Goal: Task Accomplishment & Management: Use online tool/utility

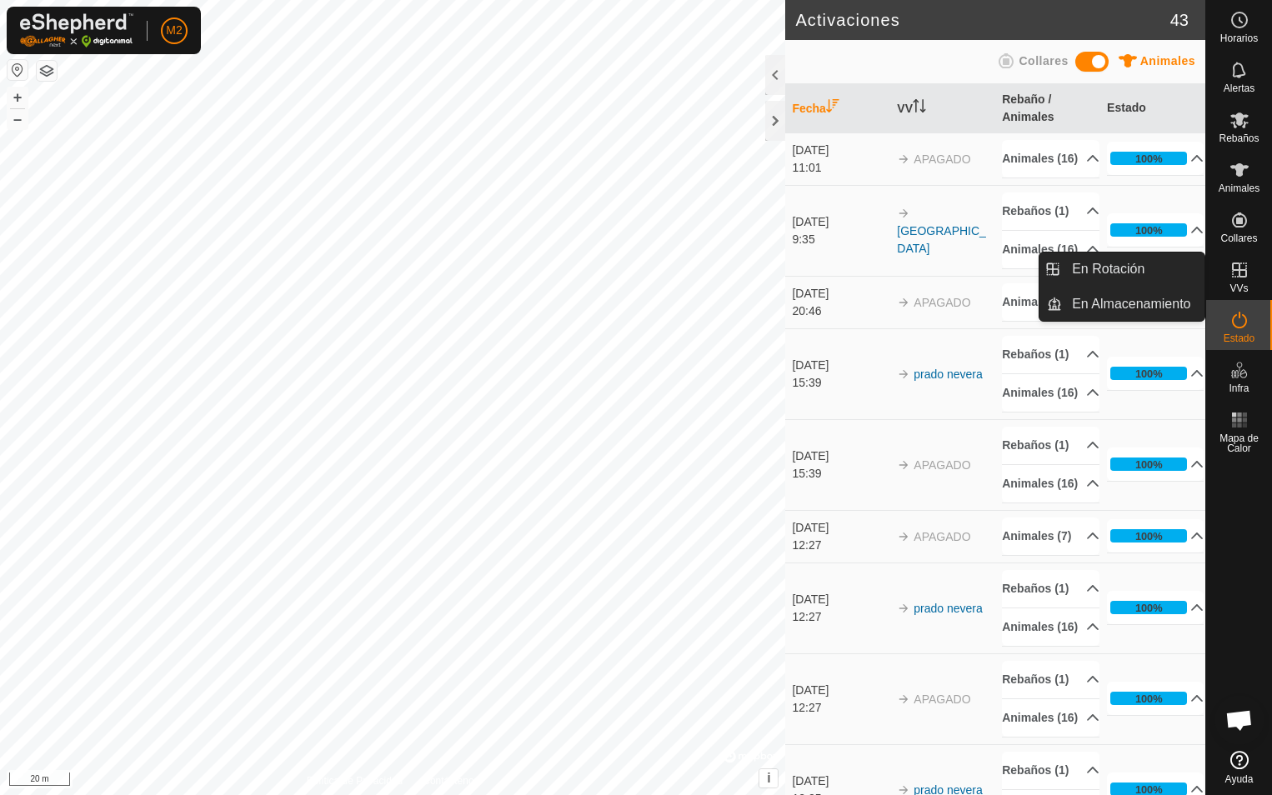
drag, startPoint x: 1241, startPoint y: 296, endPoint x: 1238, endPoint y: 275, distance: 21.0
click at [1238, 275] on icon at bounding box center [1240, 270] width 20 height 20
click at [1099, 263] on link "En Rotación" at bounding box center [1133, 269] width 143 height 33
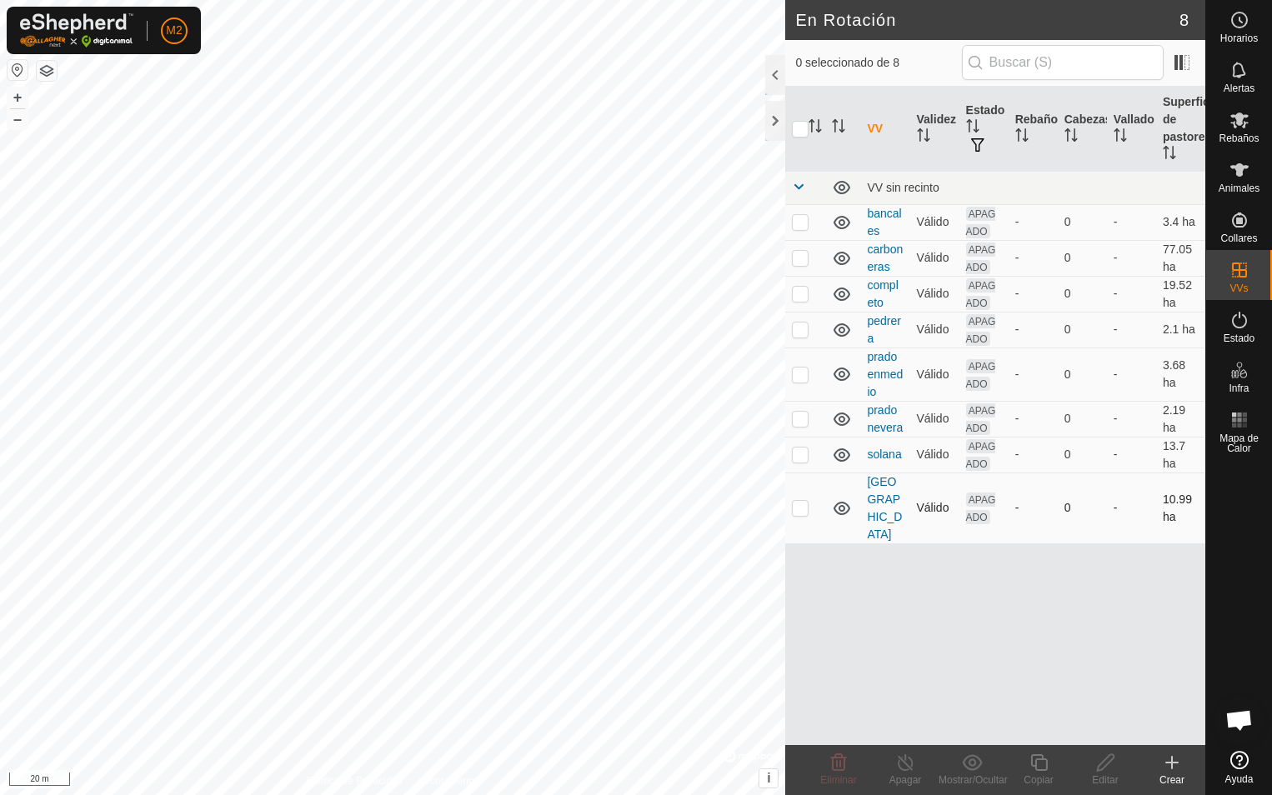
click at [798, 501] on p-checkbox at bounding box center [800, 507] width 17 height 13
checkbox input "true"
click at [1106, 765] on icon at bounding box center [1105, 763] width 17 height 17
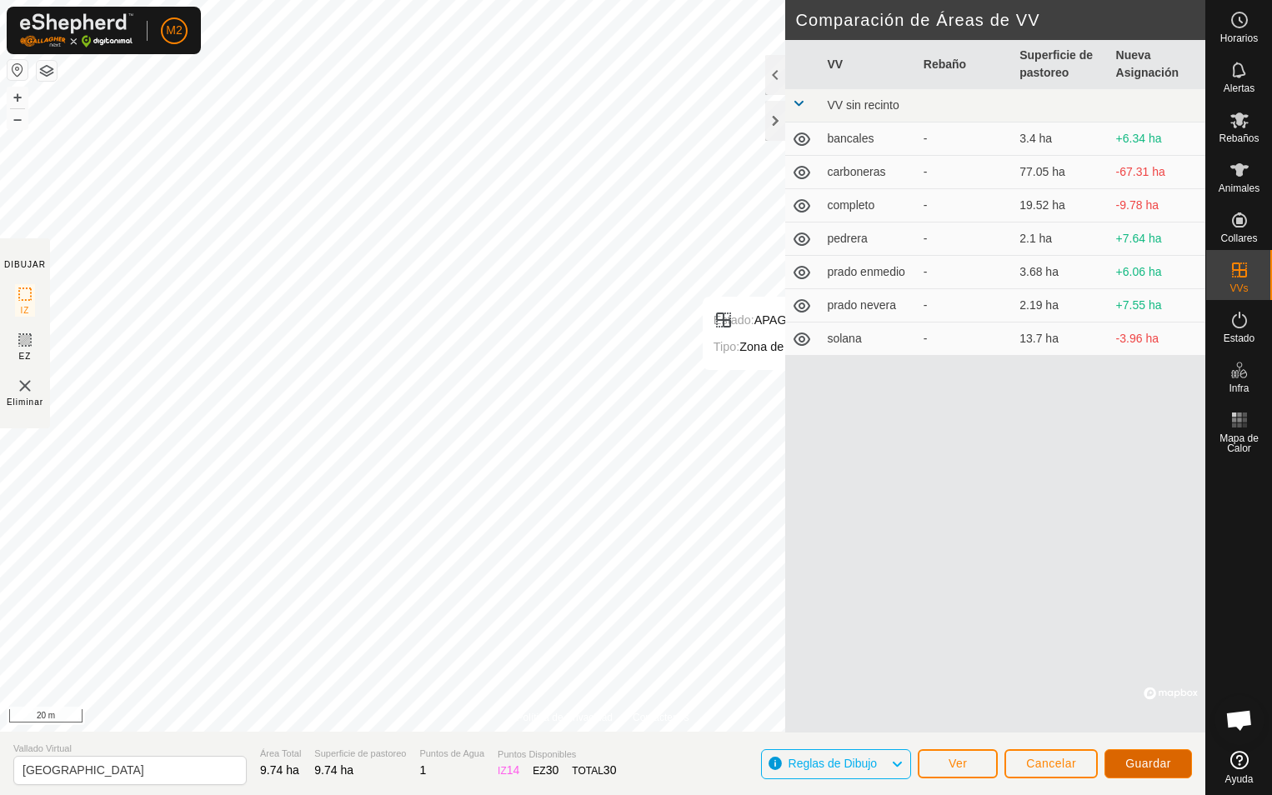
click at [1144, 768] on span "Guardar" at bounding box center [1149, 763] width 46 height 13
click at [771, 119] on div at bounding box center [775, 121] width 20 height 40
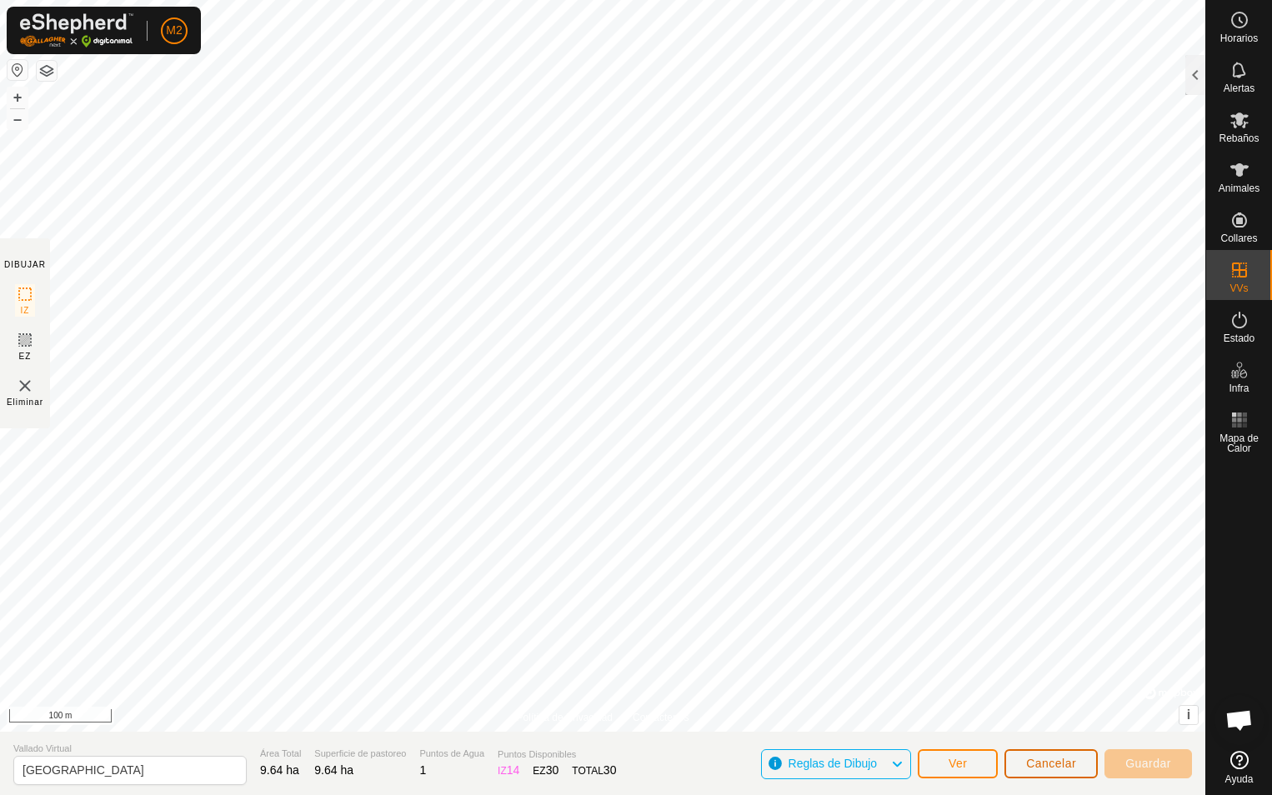
click at [1036, 766] on span "Cancelar" at bounding box center [1051, 763] width 50 height 13
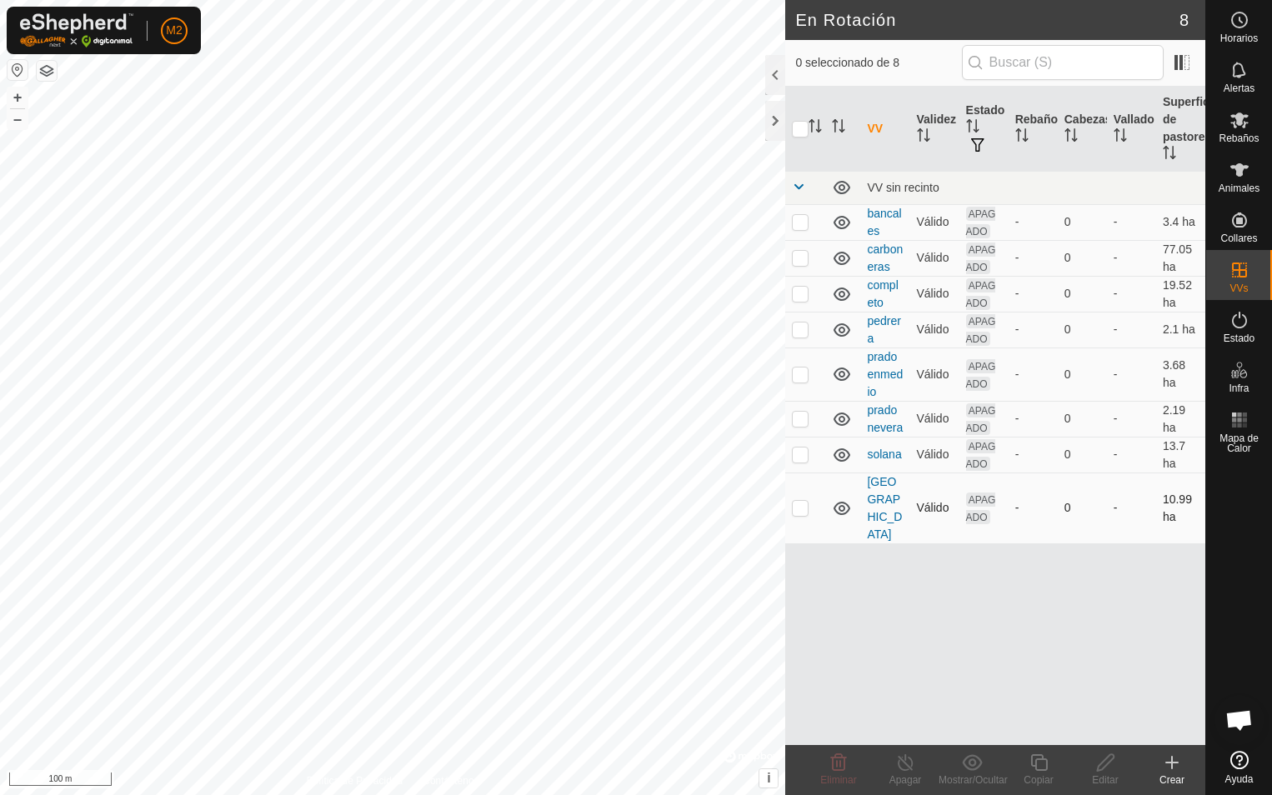
click at [800, 501] on p-checkbox at bounding box center [800, 507] width 17 height 13
checkbox input "true"
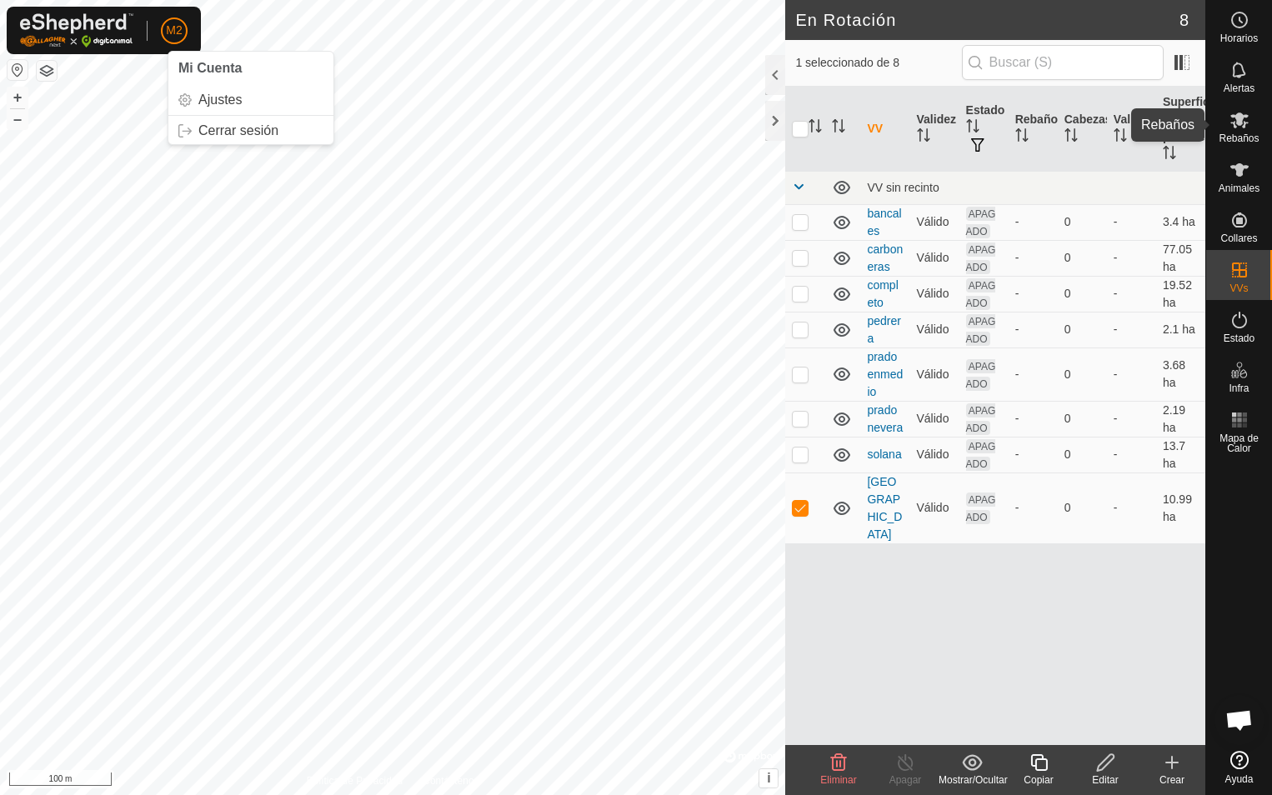
click at [1239, 127] on icon at bounding box center [1240, 120] width 20 height 20
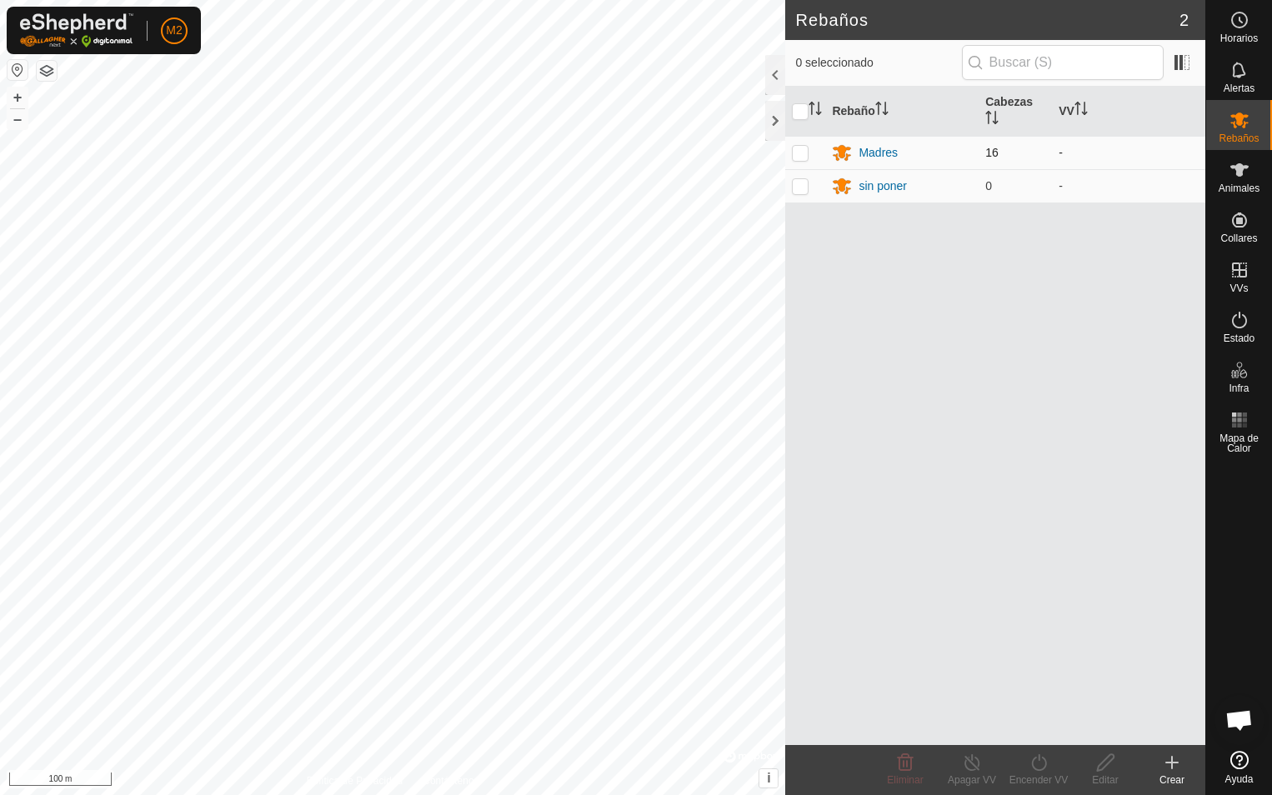
click at [797, 148] on p-checkbox at bounding box center [800, 152] width 17 height 13
click at [1044, 765] on icon at bounding box center [1039, 763] width 21 height 20
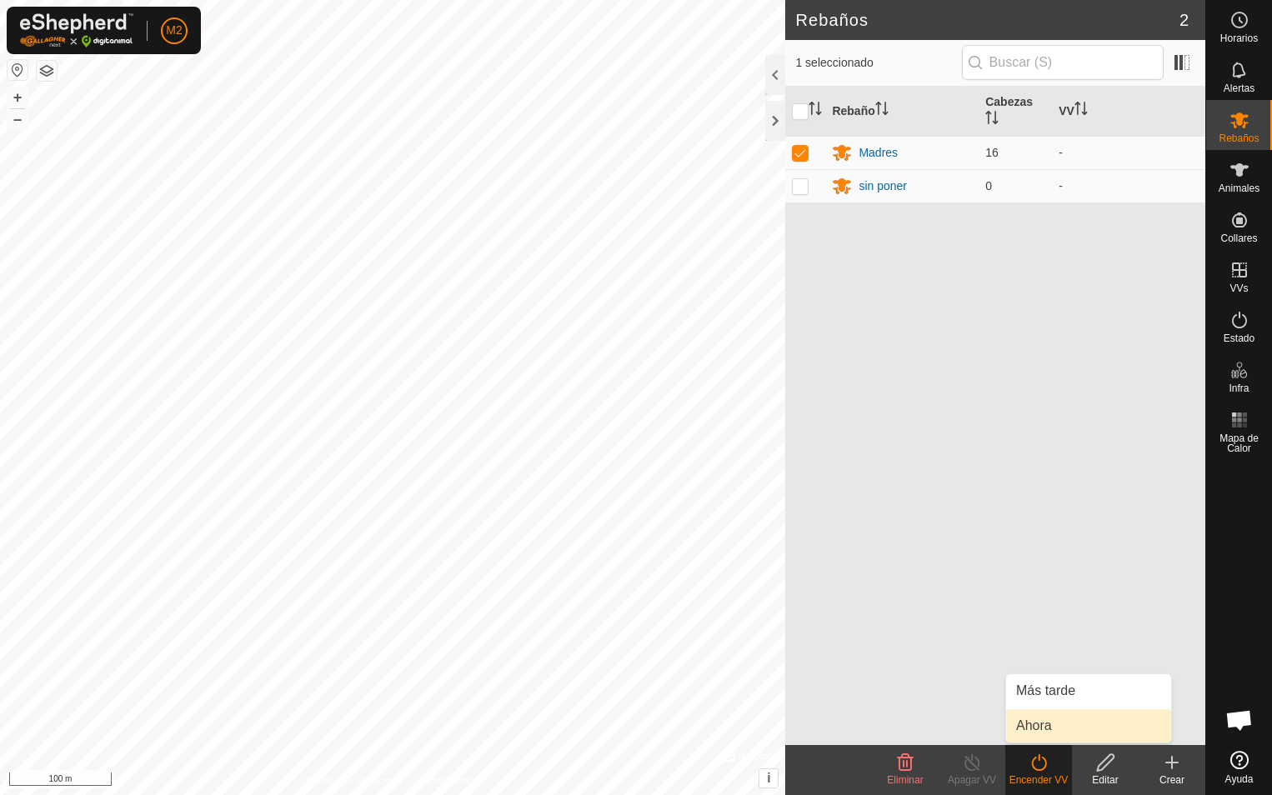
click at [1030, 728] on link "Ahora" at bounding box center [1088, 726] width 165 height 33
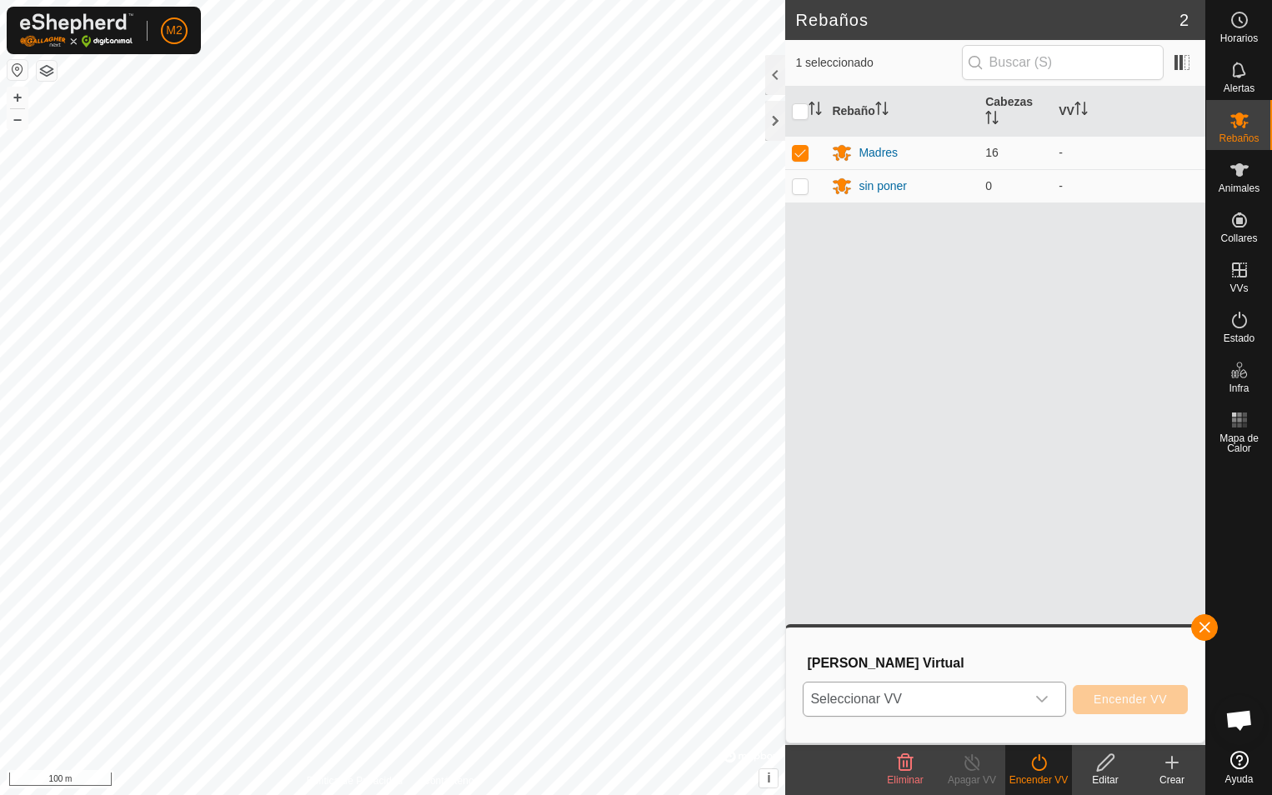
click at [1042, 706] on icon "dropdown trigger" at bounding box center [1042, 699] width 13 height 13
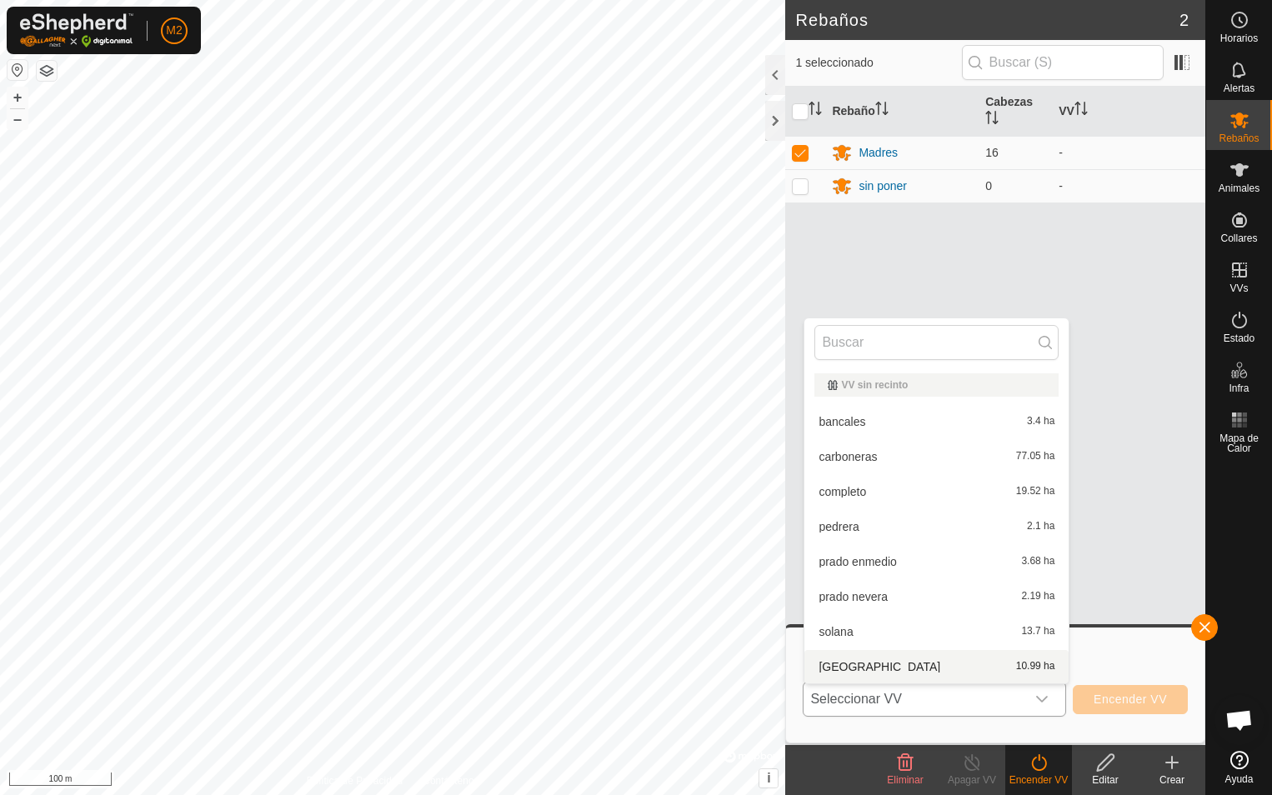
click at [846, 670] on li "umbria 10.99 ha" at bounding box center [937, 666] width 264 height 33
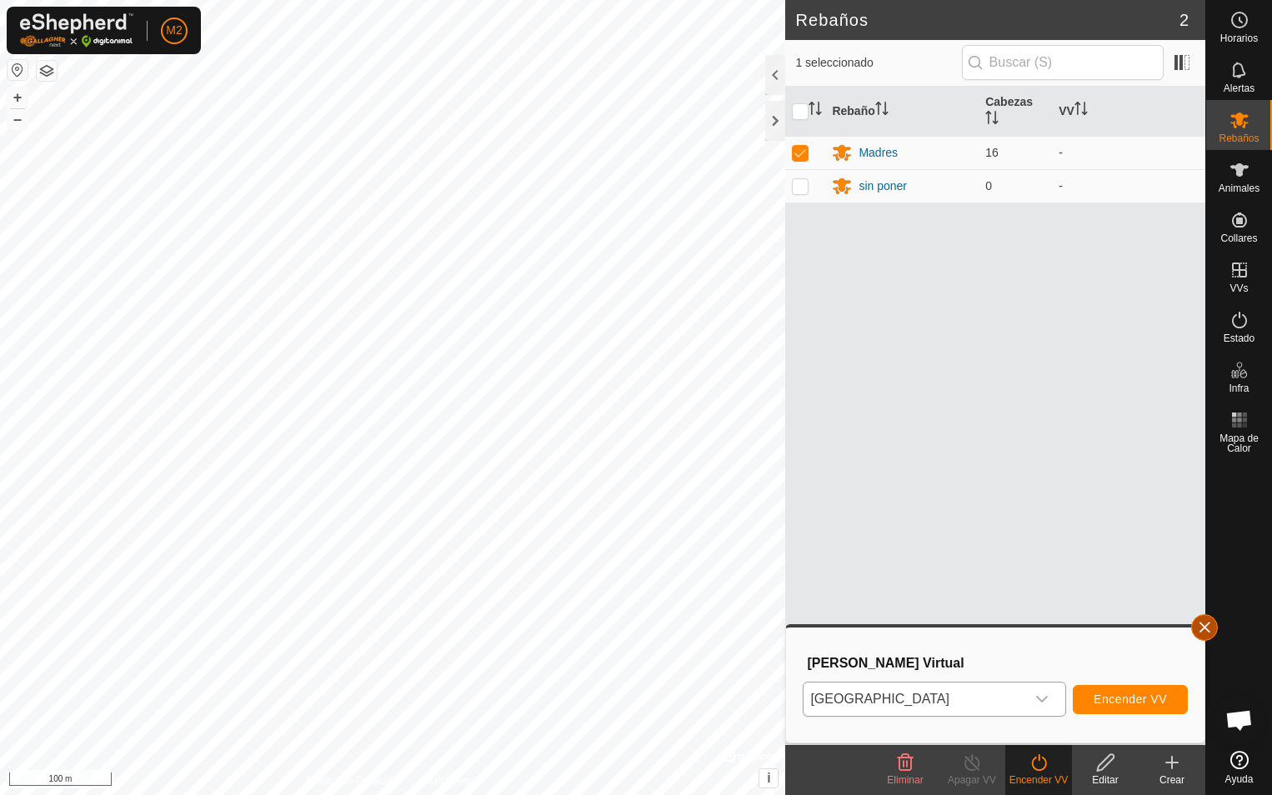
click at [1204, 627] on button "button" at bounding box center [1205, 628] width 27 height 27
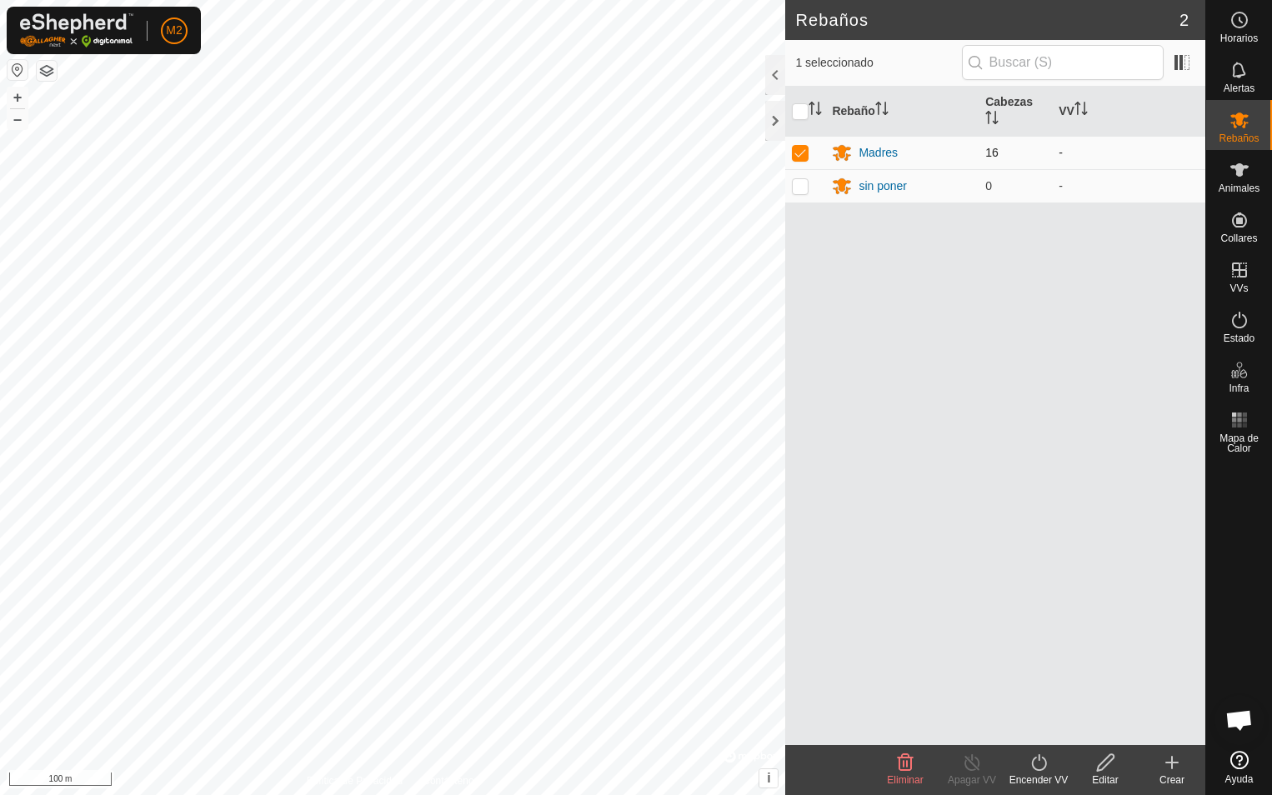
click at [791, 153] on td at bounding box center [805, 152] width 40 height 33
checkbox input "false"
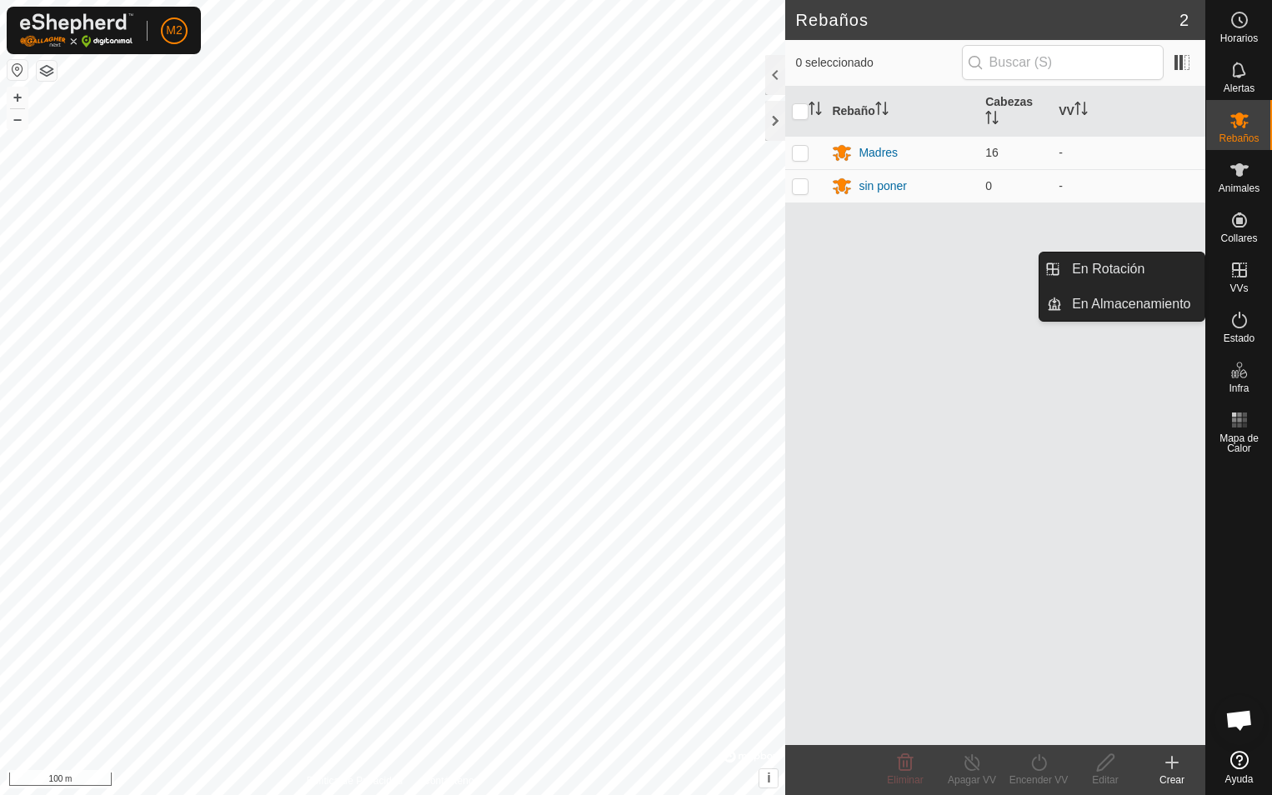
click at [1237, 279] on icon at bounding box center [1240, 270] width 20 height 20
click at [1100, 272] on link "En Rotación" at bounding box center [1133, 269] width 143 height 33
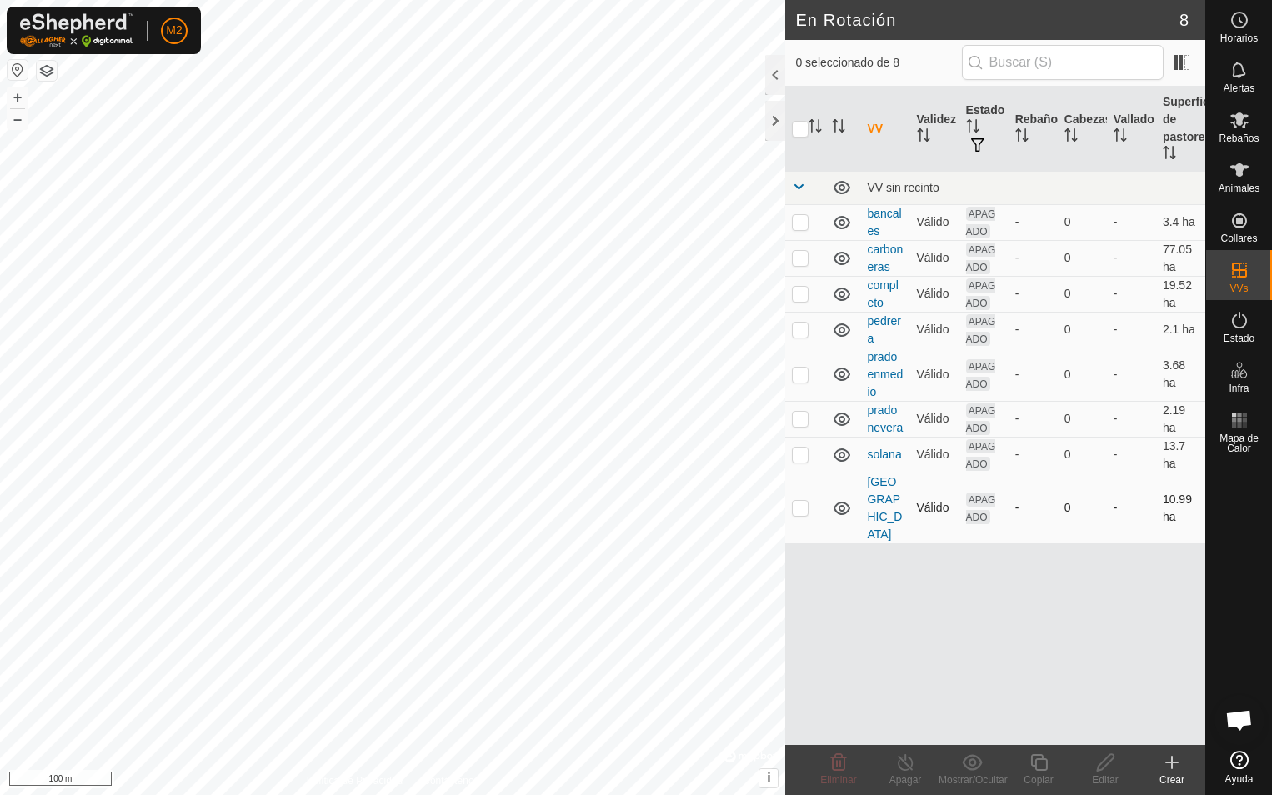
click at [795, 501] on p-checkbox at bounding box center [800, 507] width 17 height 13
checkbox input "true"
click at [1107, 771] on icon at bounding box center [1106, 763] width 21 height 20
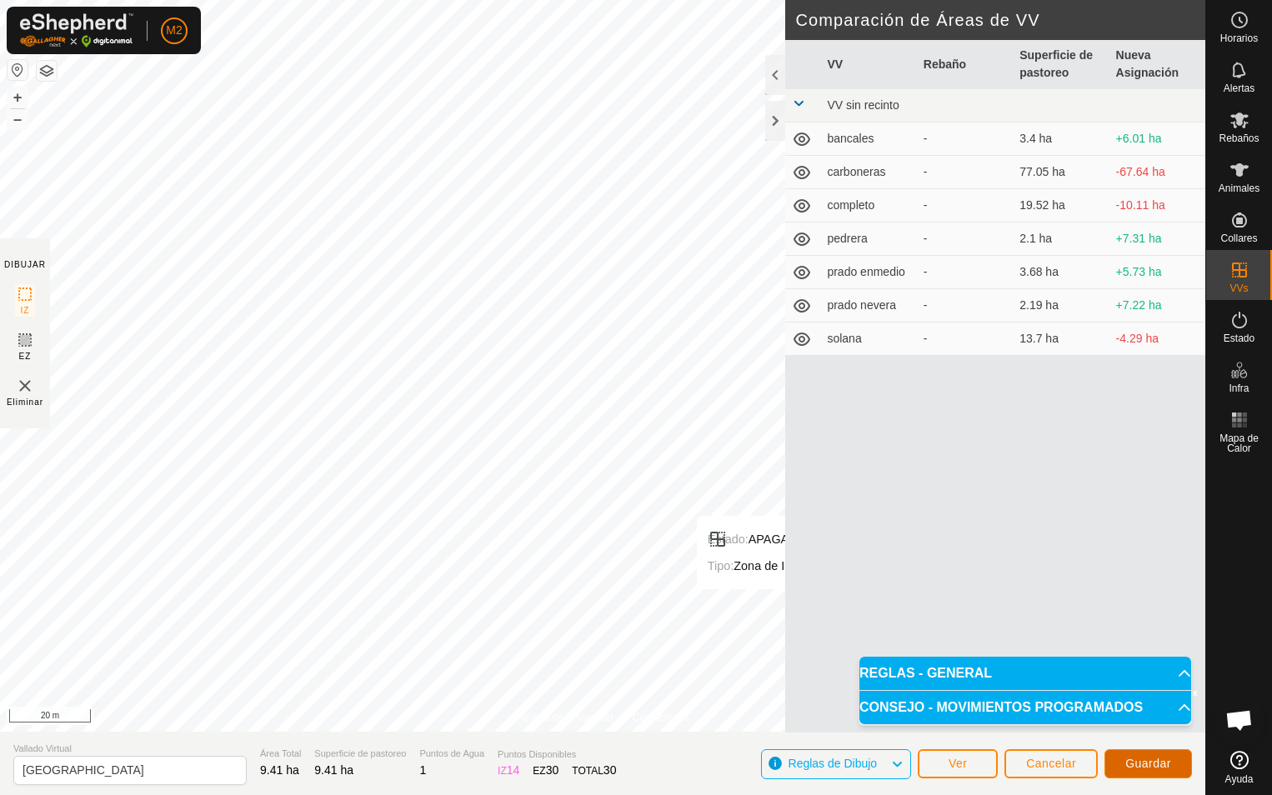
click at [1156, 762] on span "Guardar" at bounding box center [1149, 763] width 46 height 13
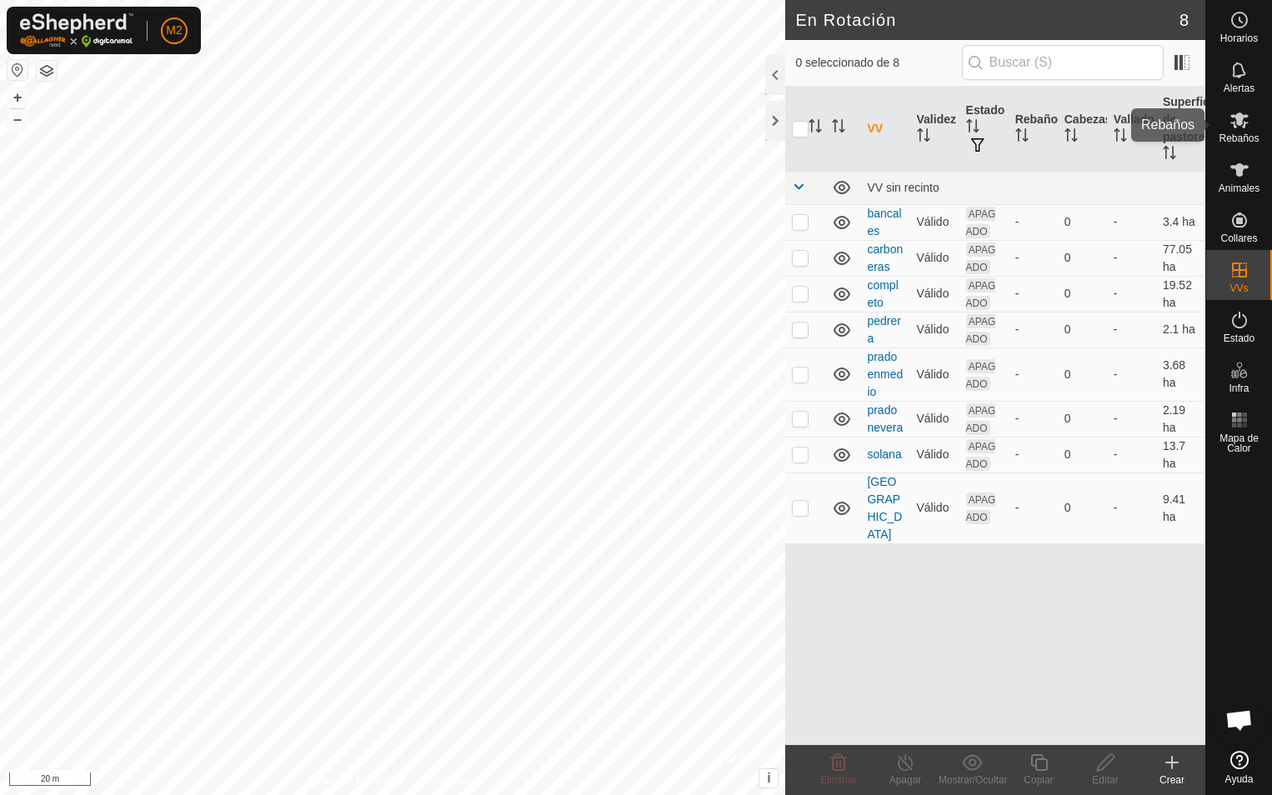
click at [1240, 131] on es-mob-svg-icon at bounding box center [1240, 120] width 30 height 27
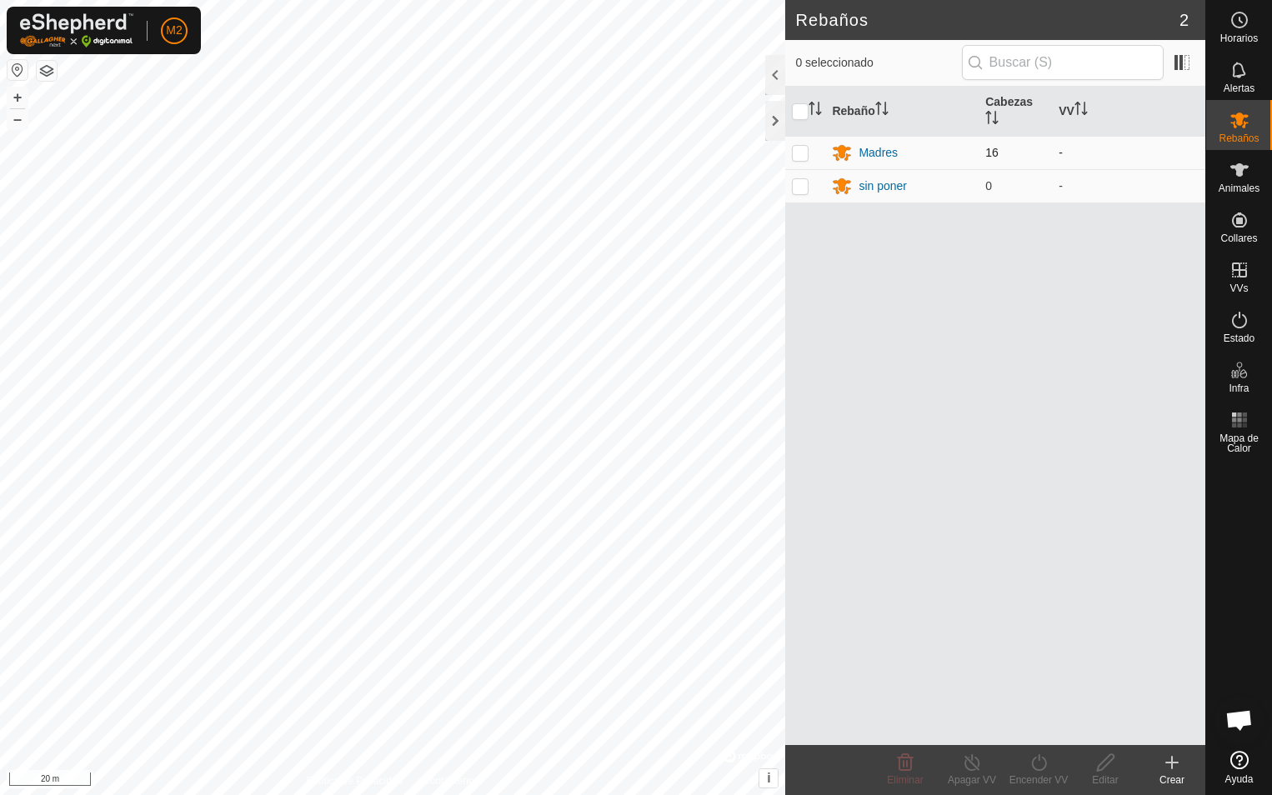
click at [804, 151] on p-checkbox at bounding box center [800, 152] width 17 height 13
checkbox input "true"
click at [1033, 771] on icon at bounding box center [1039, 763] width 21 height 20
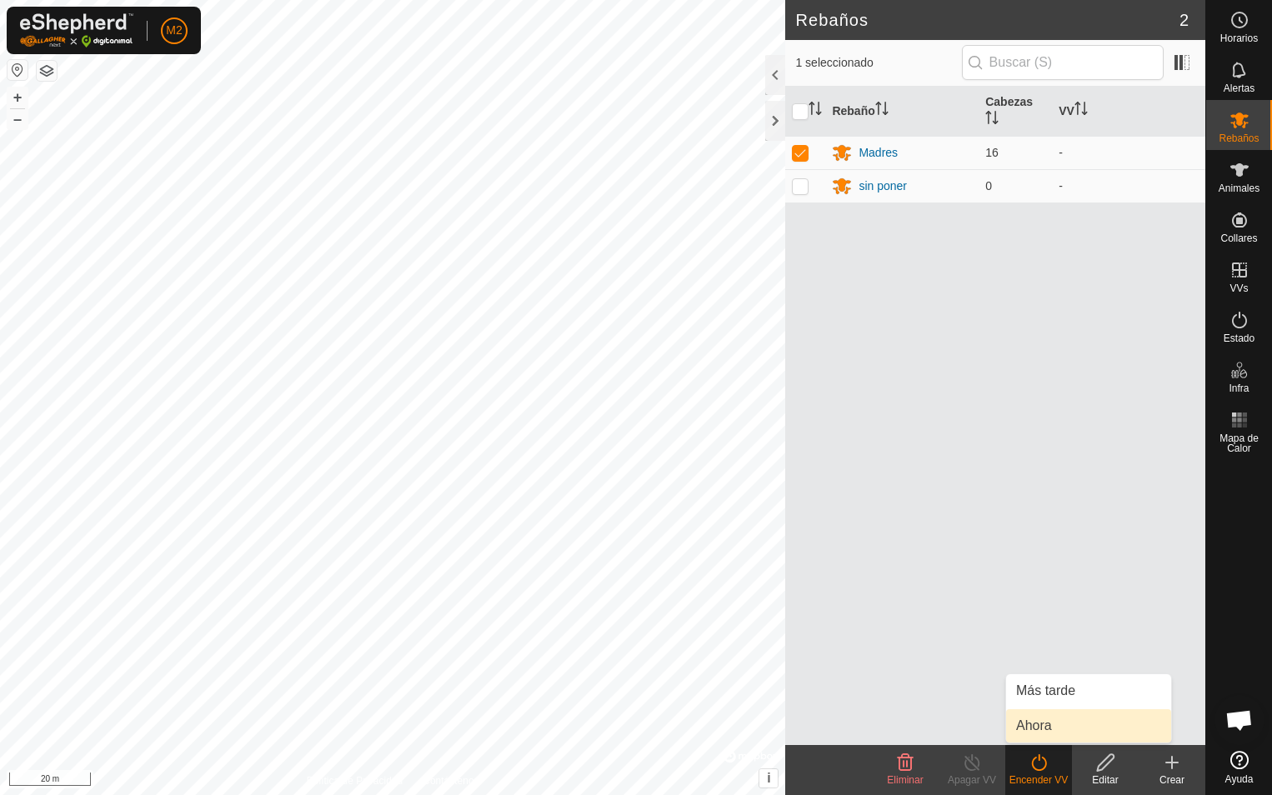
click at [1047, 730] on link "Ahora" at bounding box center [1088, 726] width 165 height 33
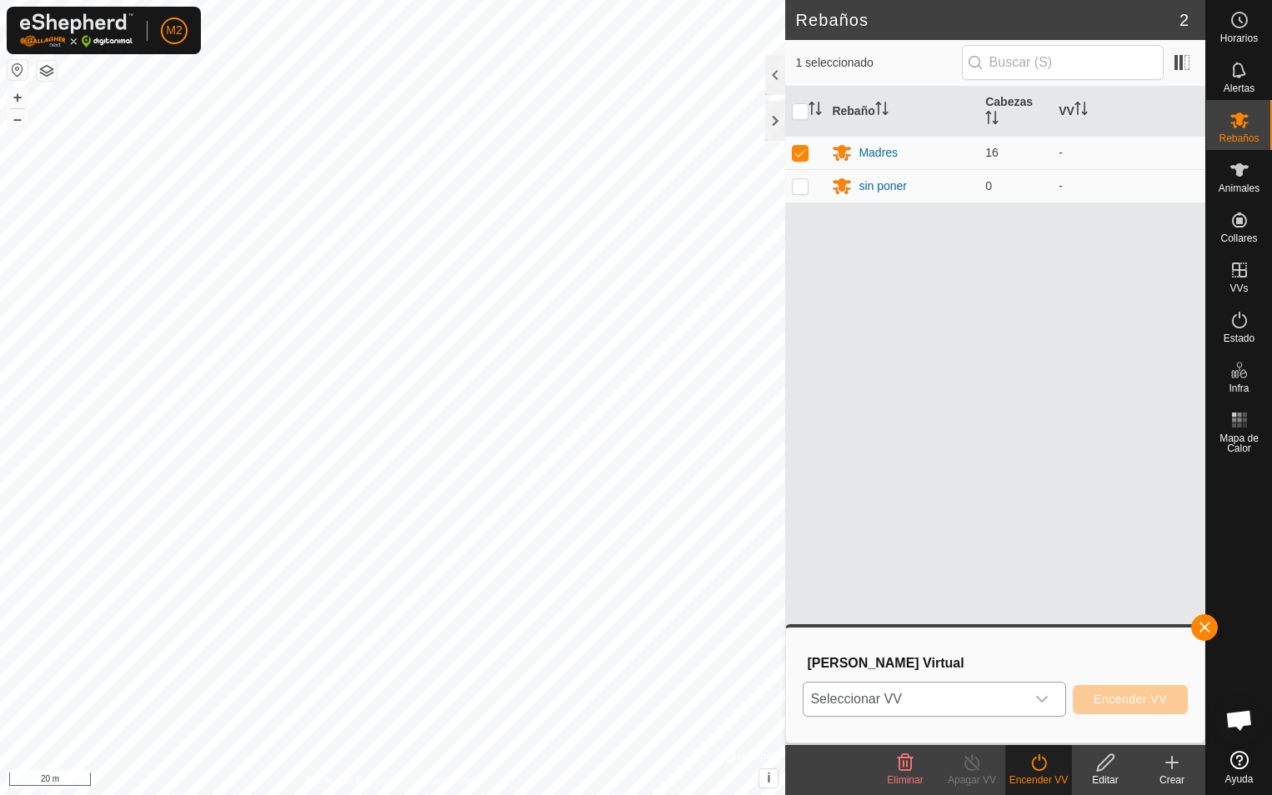
click at [1045, 699] on icon "dropdown trigger" at bounding box center [1042, 699] width 13 height 13
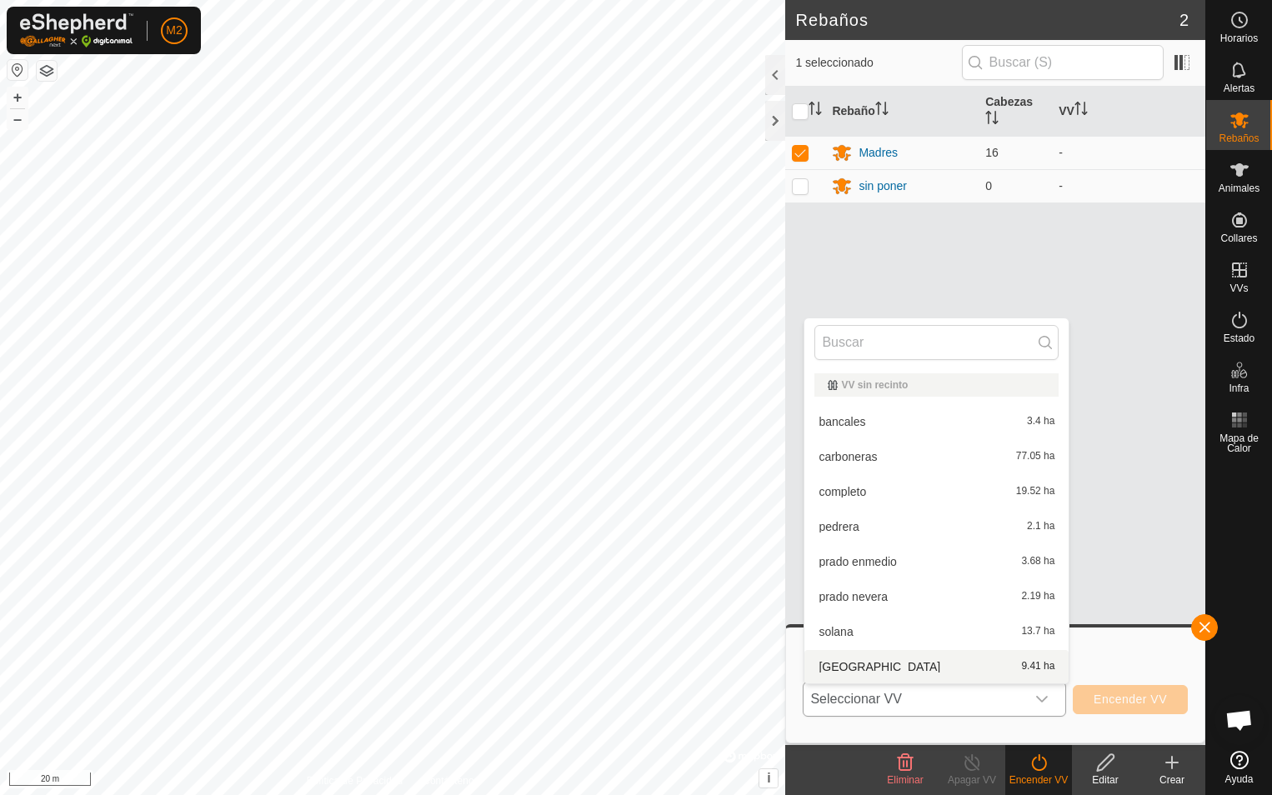
click at [852, 667] on li "umbria 9.41 ha" at bounding box center [937, 666] width 264 height 33
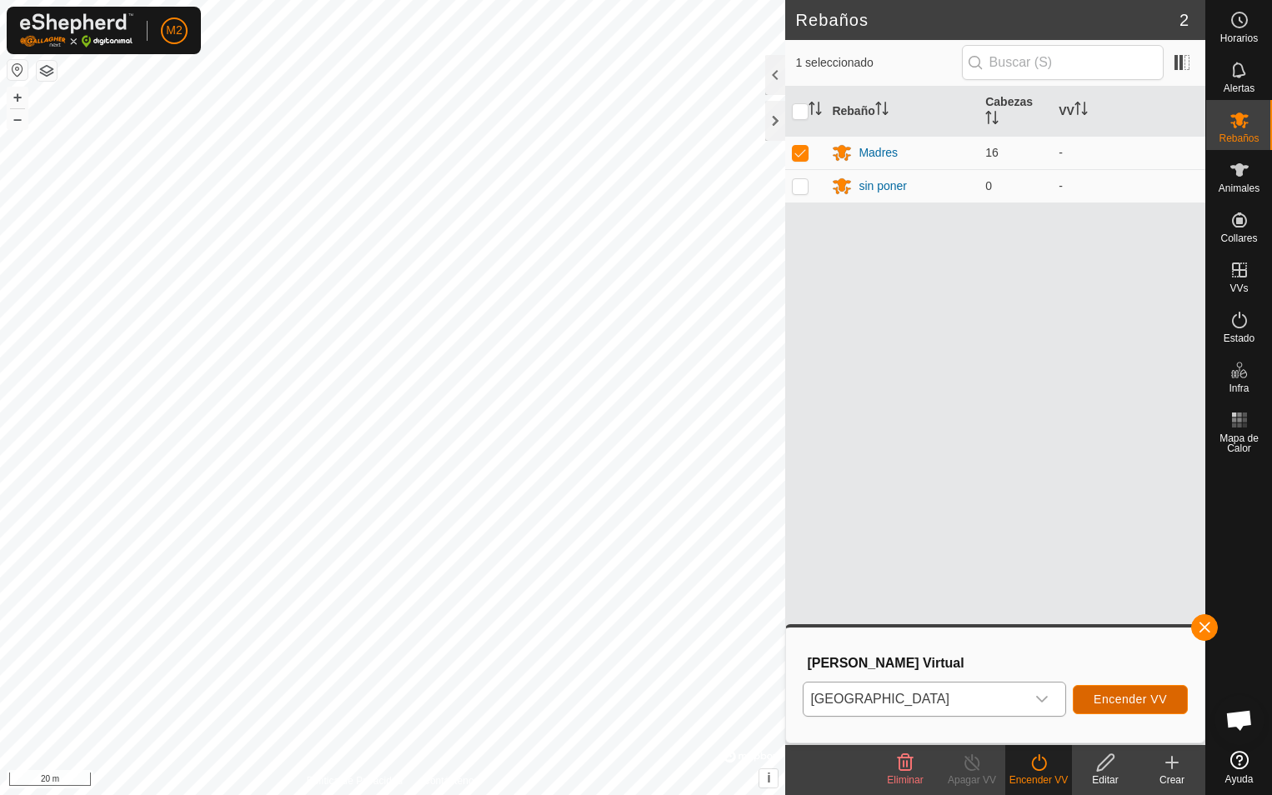
click at [1112, 700] on span "Encender VV" at bounding box center [1130, 699] width 73 height 13
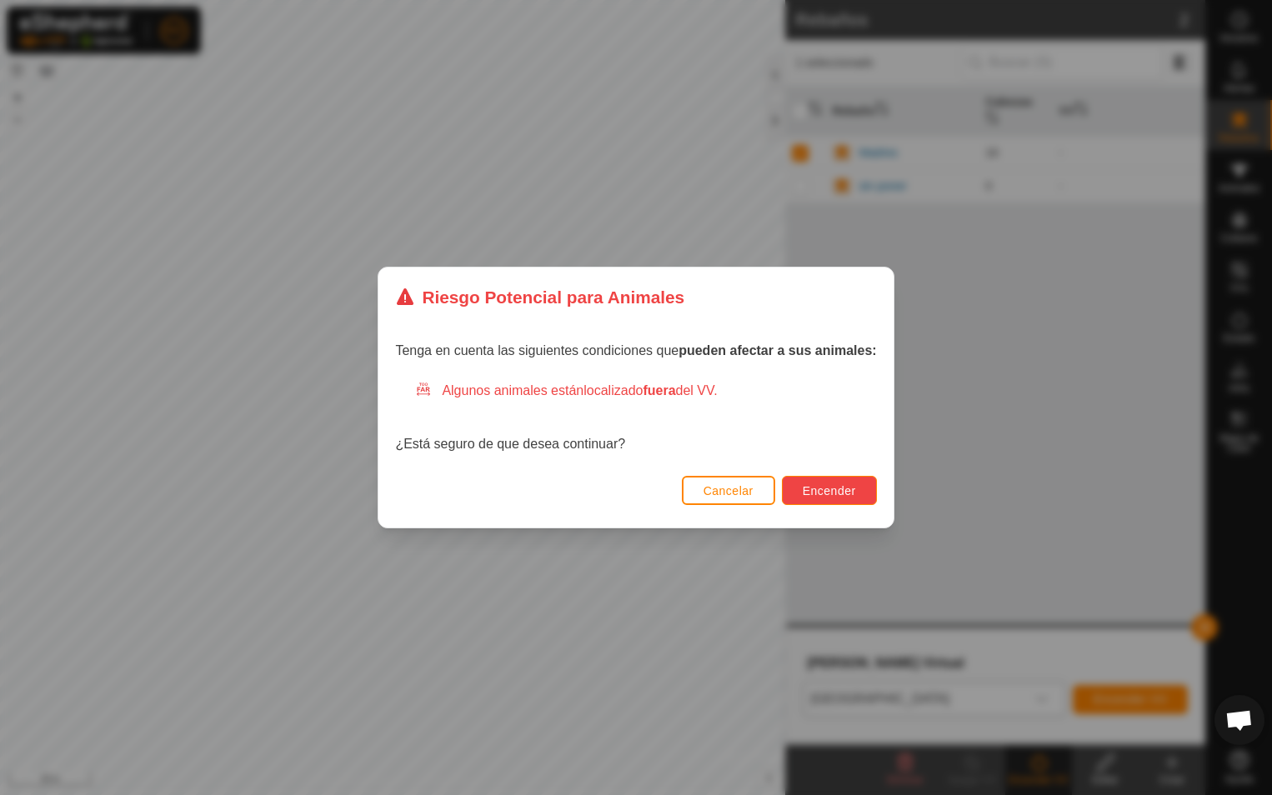
click at [797, 485] on button "Encender" at bounding box center [829, 490] width 95 height 29
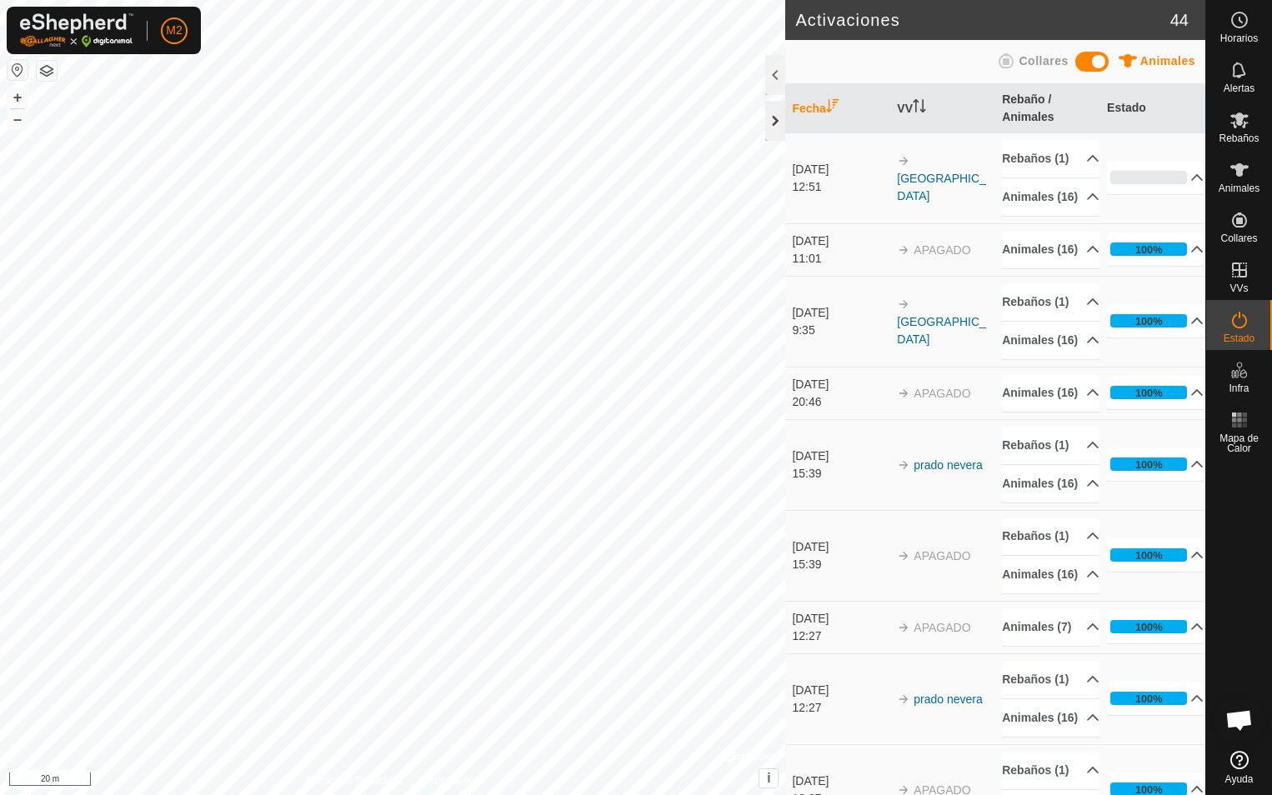
click at [770, 120] on div at bounding box center [775, 121] width 20 height 40
